Goal: Task Accomplishment & Management: Use online tool/utility

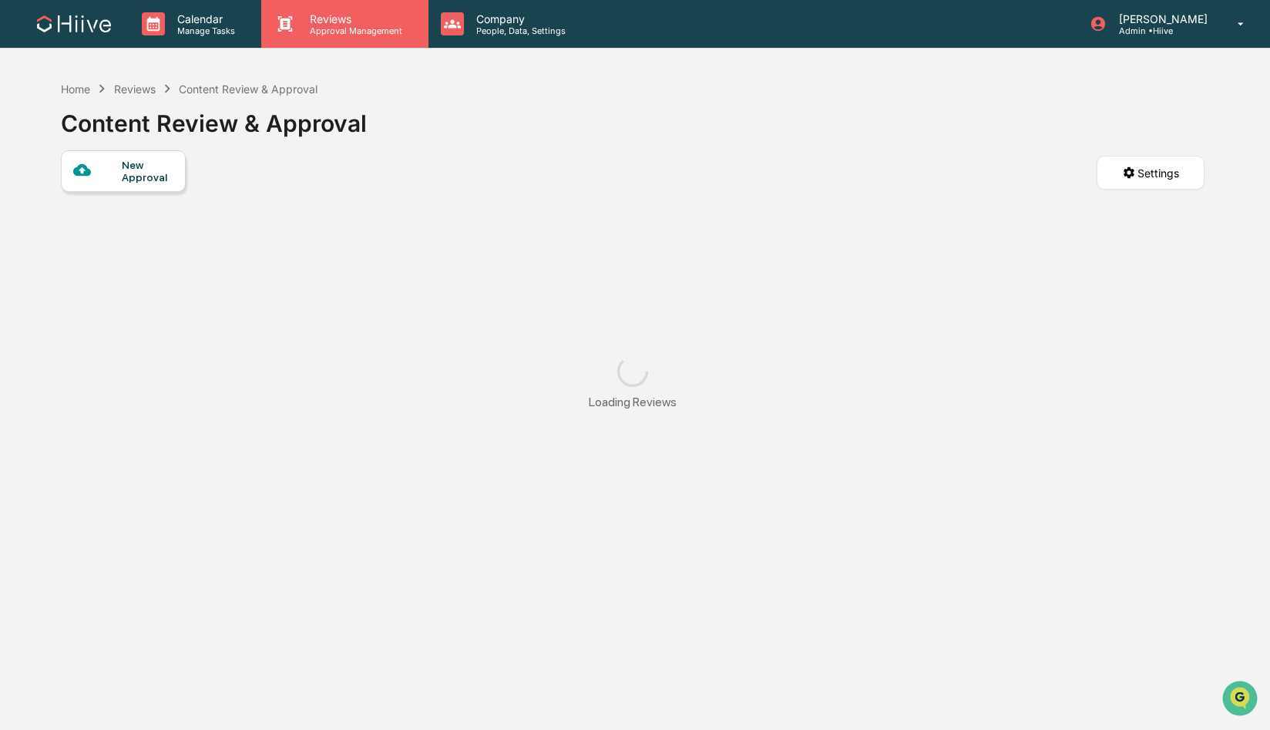
click at [330, 34] on p "Approval Management" at bounding box center [354, 30] width 113 height 11
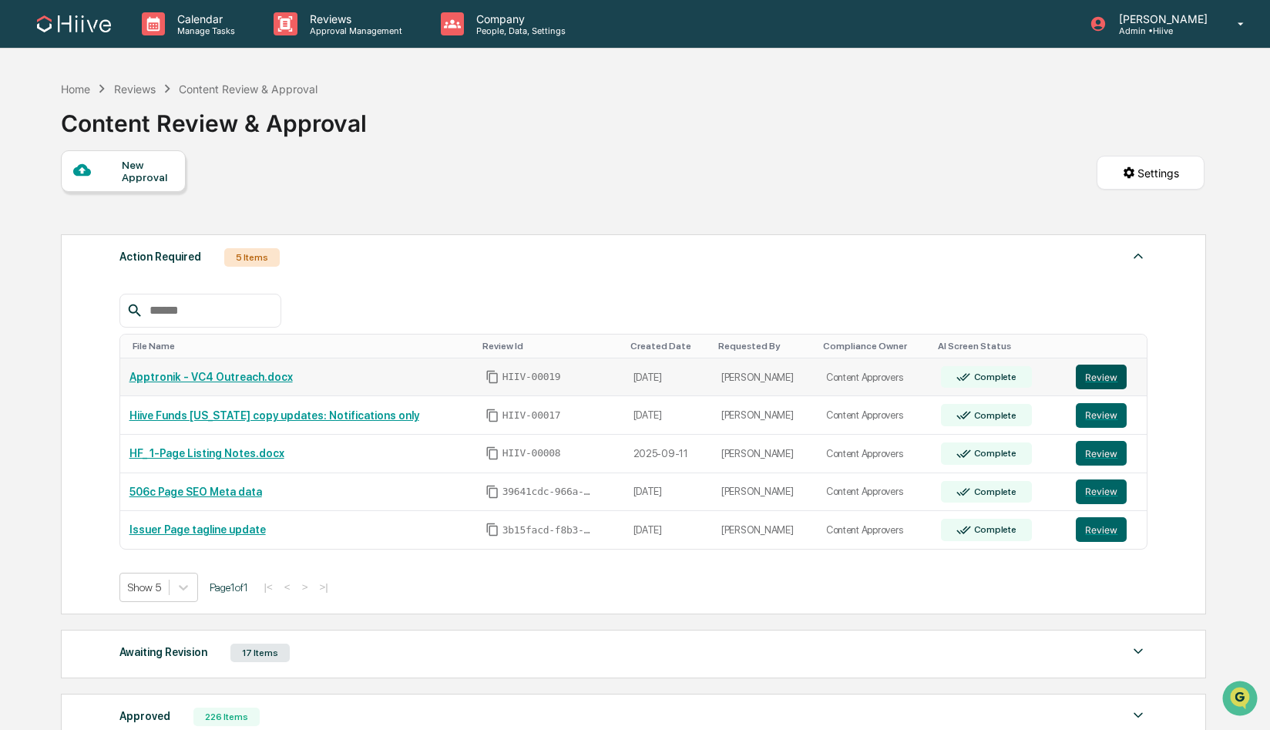
click at [1104, 376] on button "Review" at bounding box center [1101, 377] width 51 height 25
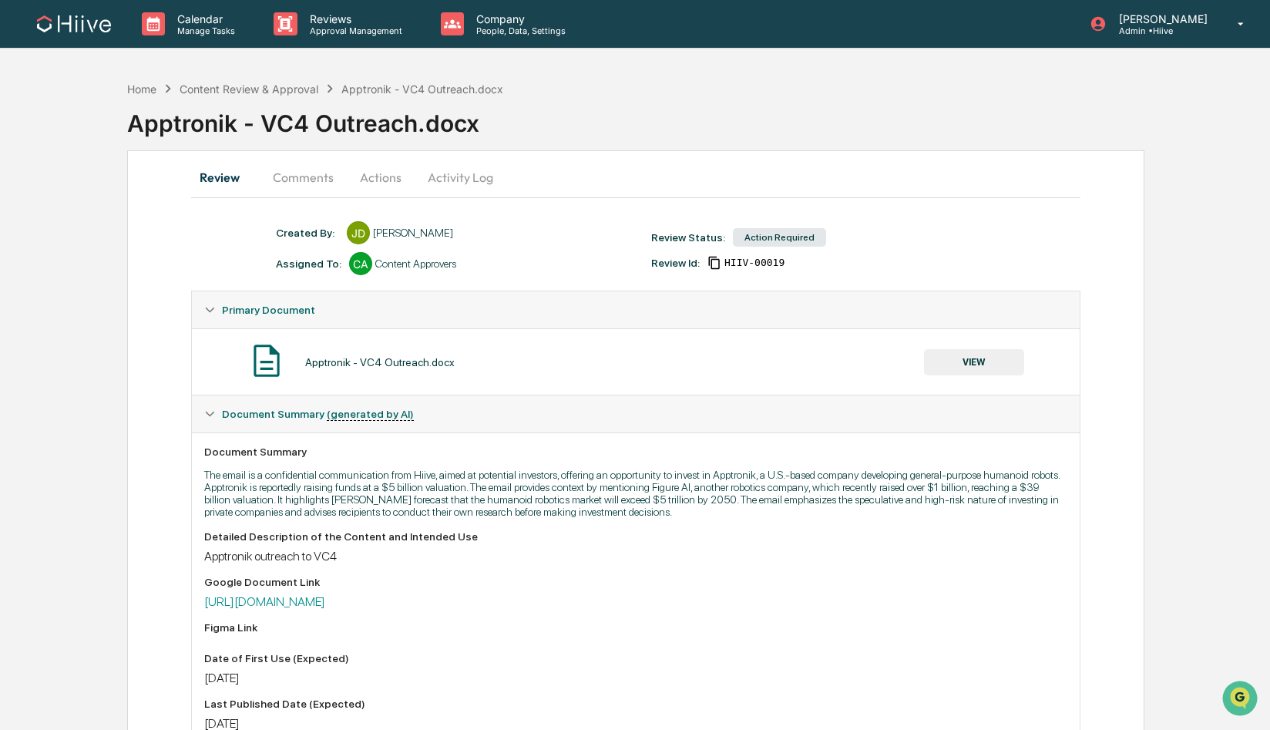
click at [372, 178] on button "Actions" at bounding box center [380, 177] width 69 height 37
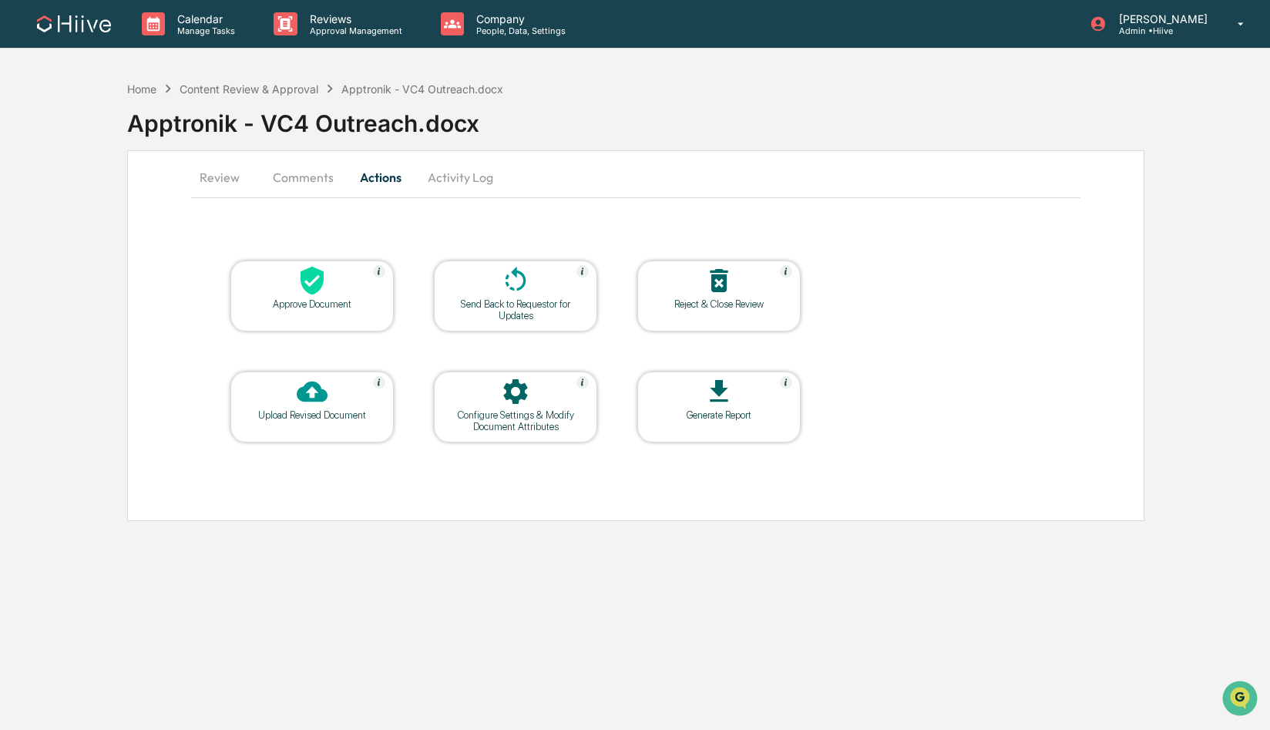
click at [310, 313] on div "Approve Document" at bounding box center [311, 296] width 163 height 71
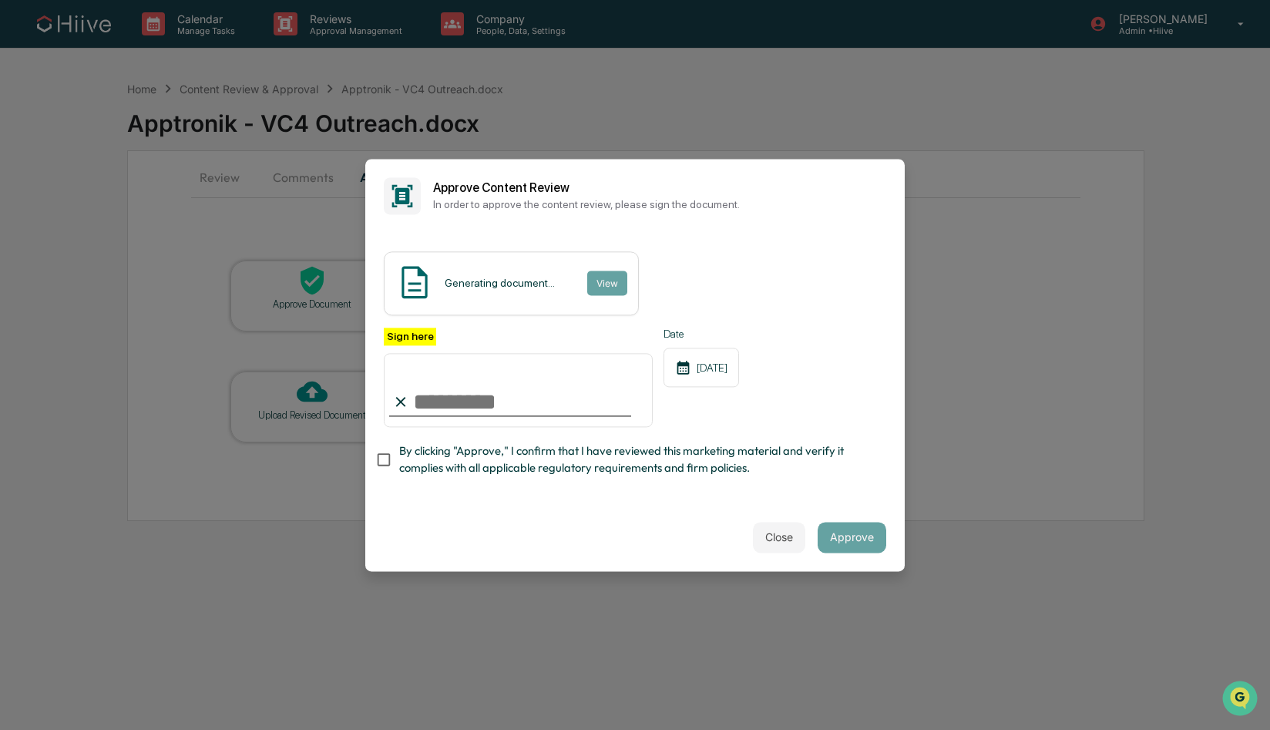
click at [0, 729] on com-1password-button at bounding box center [0, 730] width 0 height 0
click at [551, 392] on input "Sign here" at bounding box center [518, 390] width 269 height 74
click at [0, 729] on com-1password-button at bounding box center [0, 730] width 0 height 0
type input "**********"
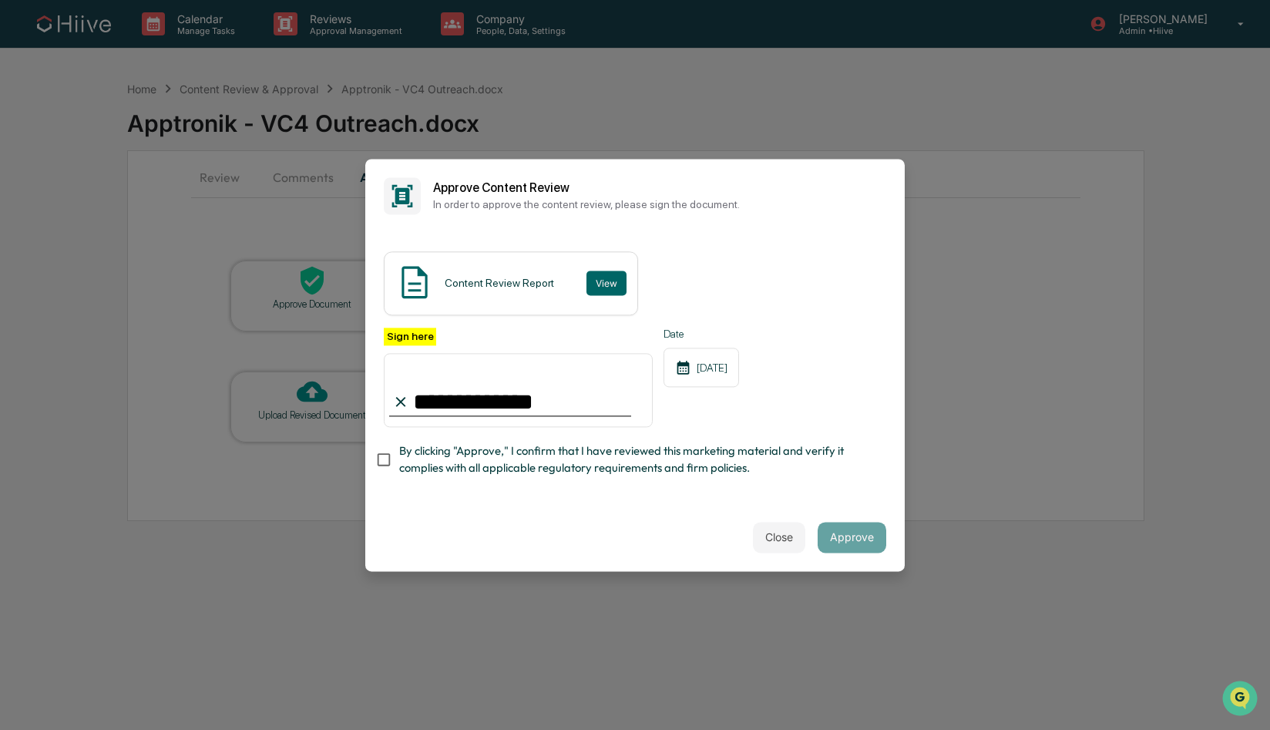
click at [497, 456] on span "By clicking "Approve," I confirm that I have reviewed this marketing material a…" at bounding box center [636, 460] width 475 height 35
click at [866, 527] on button "Approve" at bounding box center [852, 537] width 69 height 31
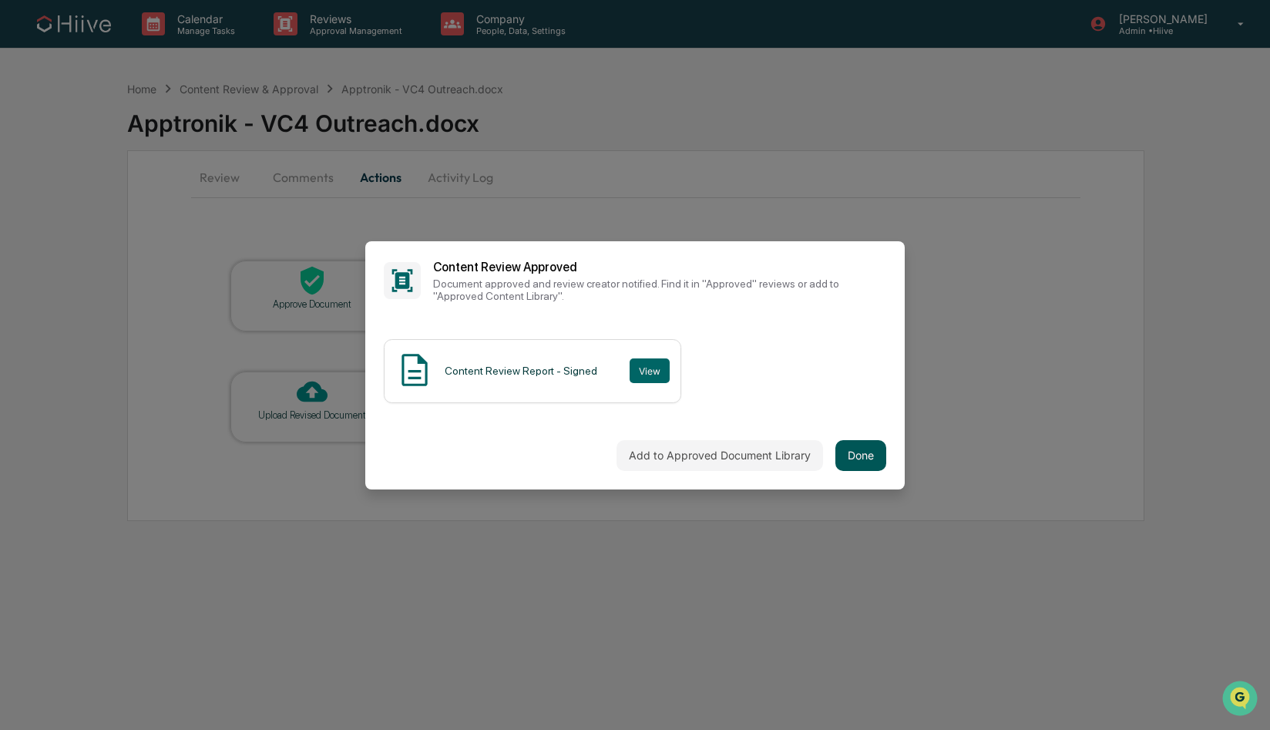
click at [859, 443] on button "Done" at bounding box center [861, 455] width 51 height 31
